Goal: Transaction & Acquisition: Purchase product/service

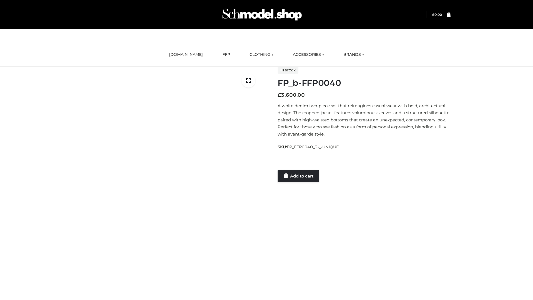
click at [299, 176] on link "Add to cart" at bounding box center [298, 176] width 41 height 12
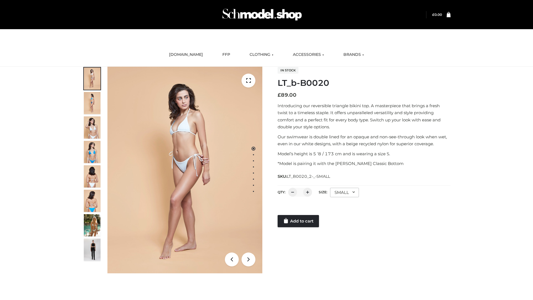
click at [299, 221] on link "Add to cart" at bounding box center [298, 221] width 41 height 12
